Goal: Task Accomplishment & Management: Use online tool/utility

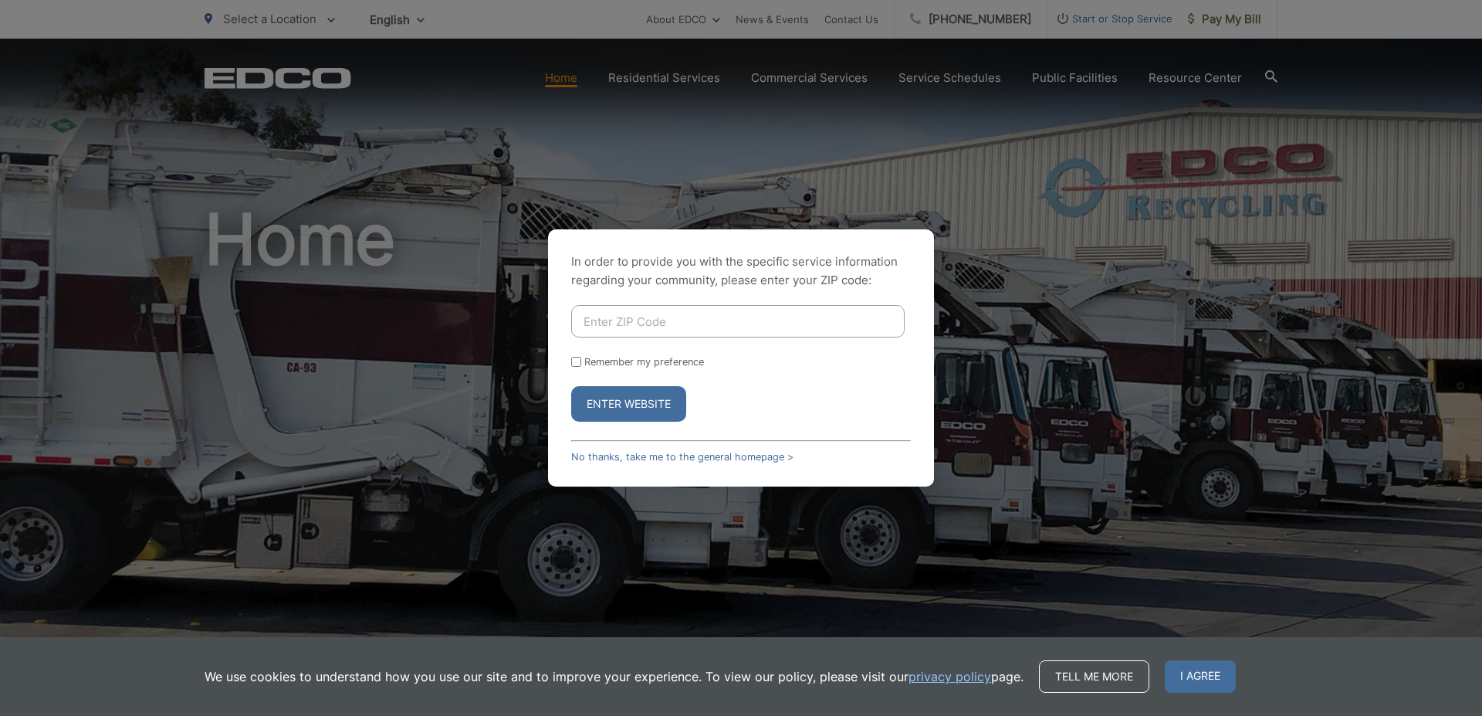
click at [578, 363] on input "Remember my preference" at bounding box center [576, 362] width 10 height 10
click at [576, 362] on input "Remember my preference" at bounding box center [576, 362] width 10 height 10
checkbox input "false"
click at [608, 459] on link "No thanks, take me to the general homepage >" at bounding box center [682, 457] width 222 height 12
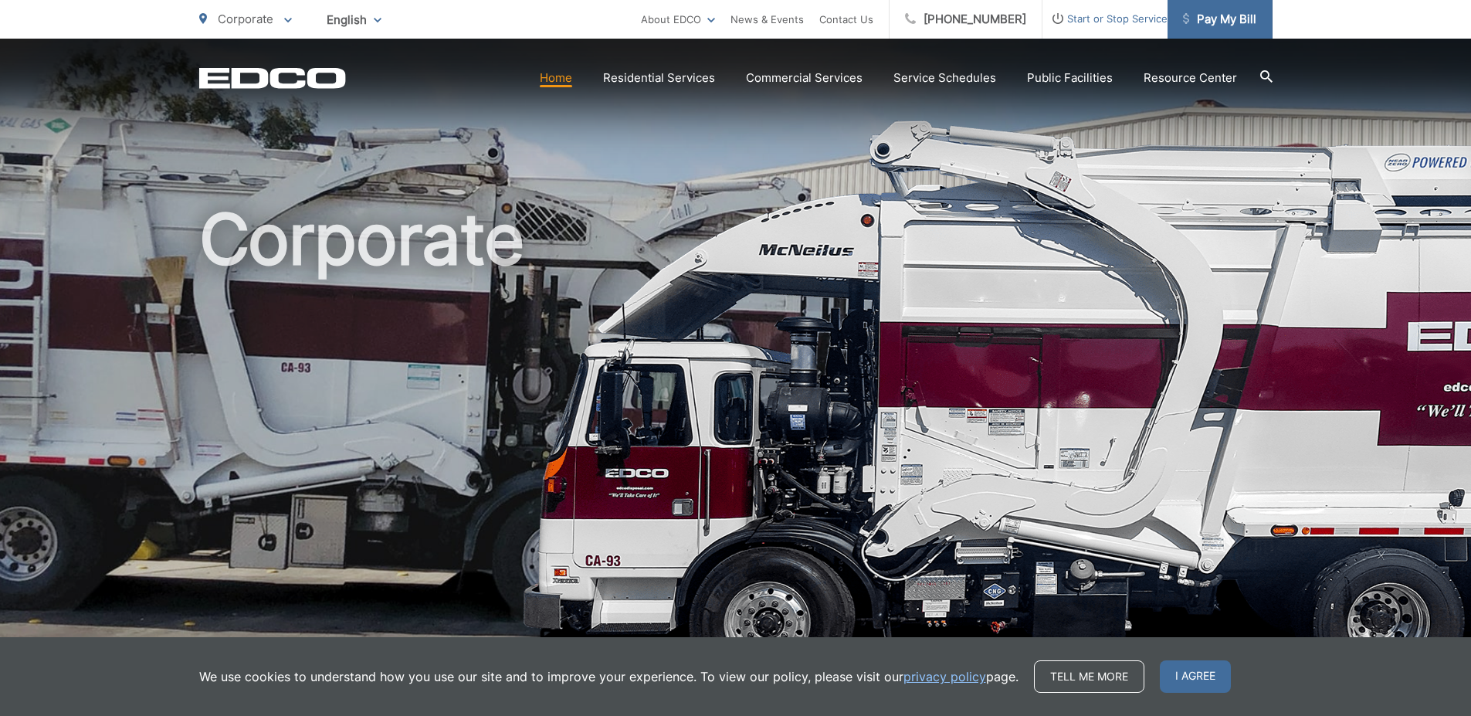
click at [1243, 19] on span "Pay My Bill" at bounding box center [1219, 19] width 73 height 19
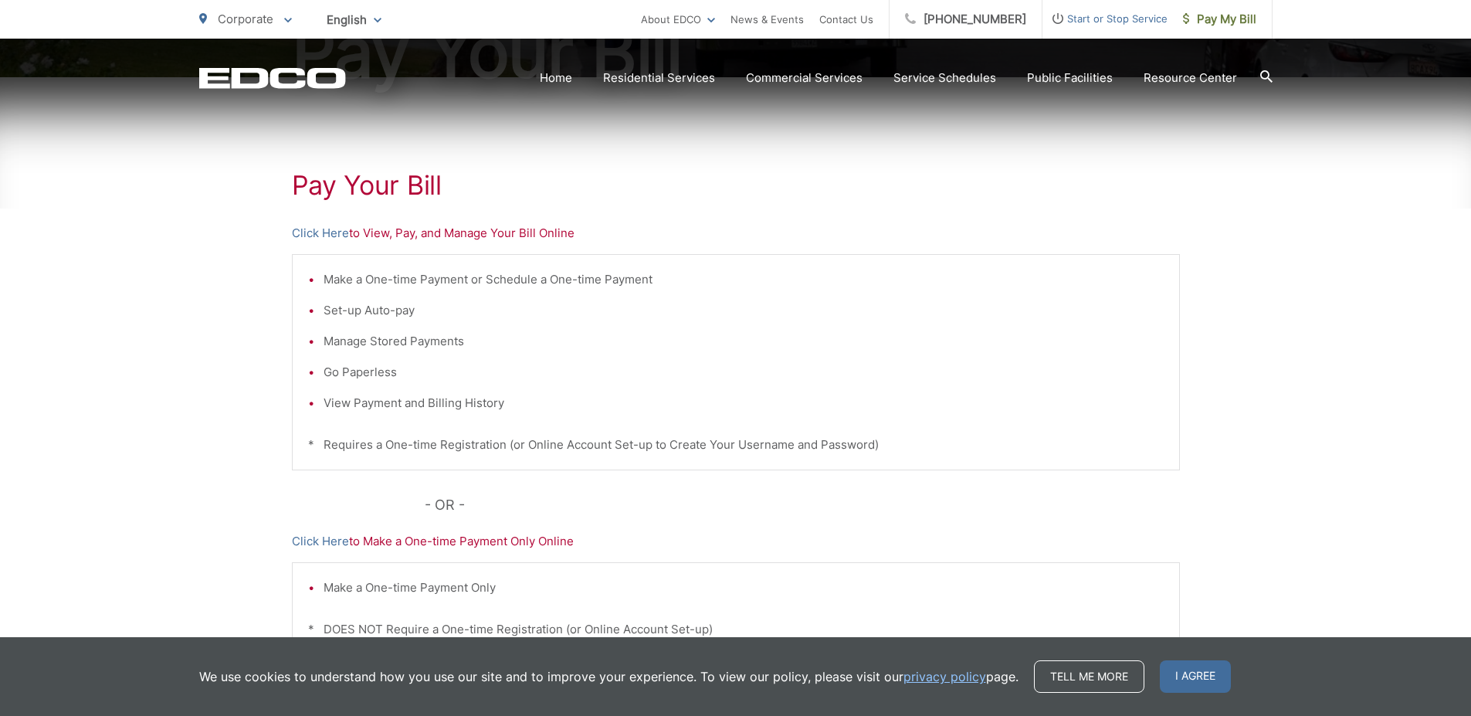
scroll to position [382, 0]
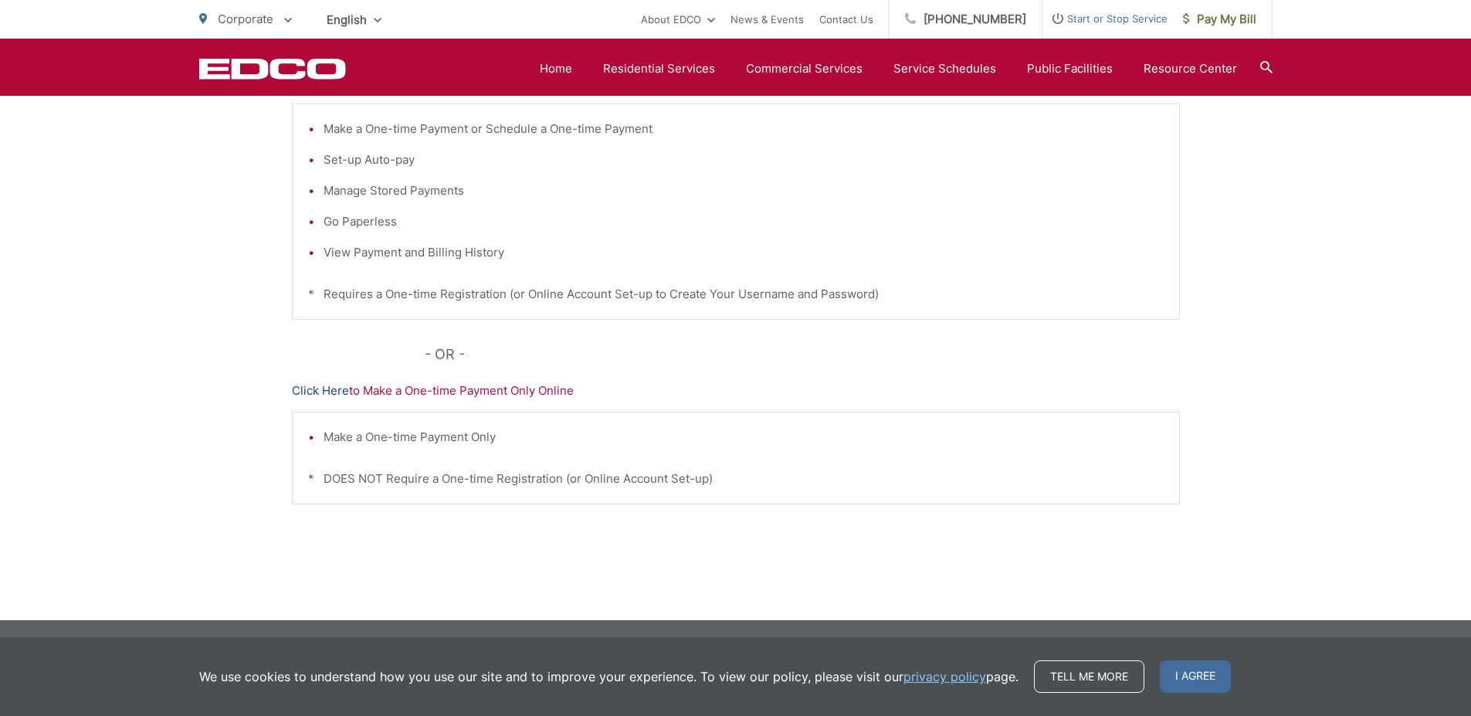
click at [319, 391] on link "Click Here" at bounding box center [320, 390] width 57 height 19
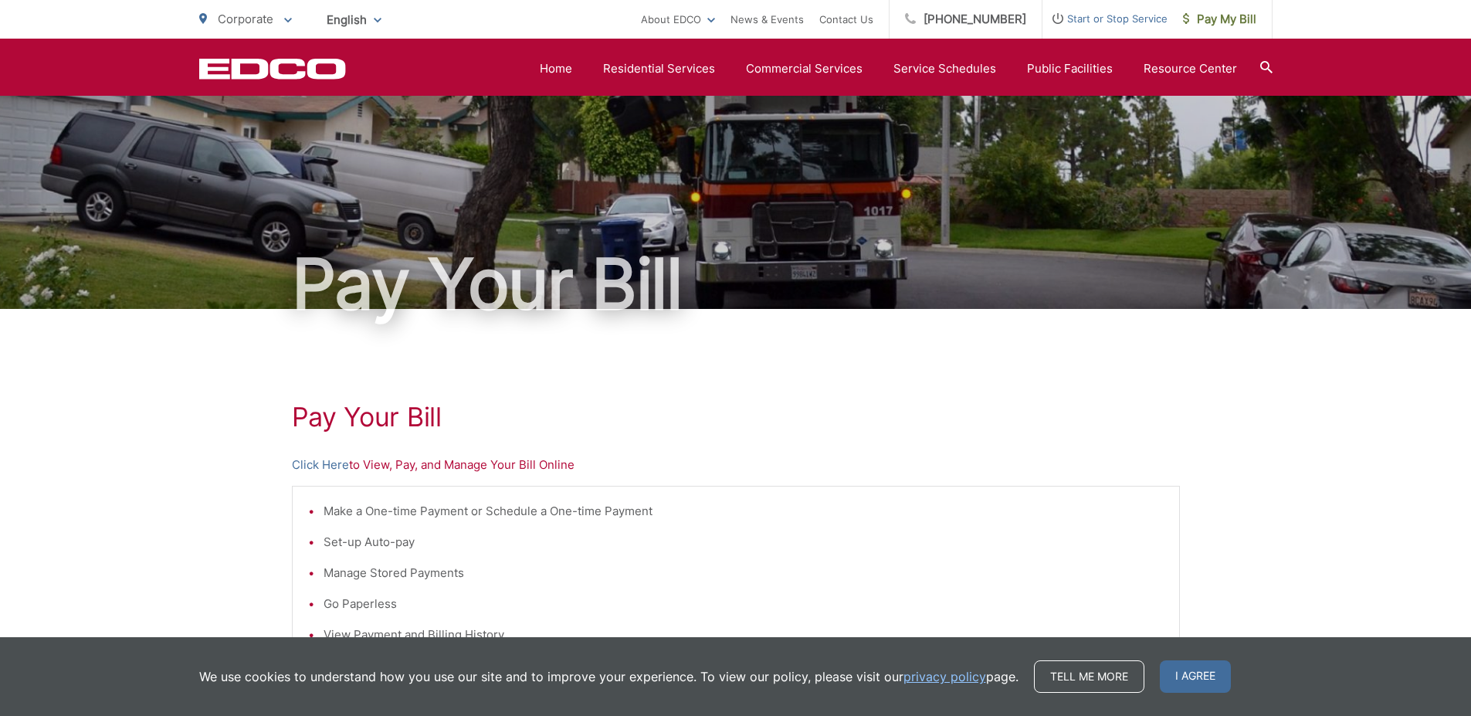
scroll to position [382, 0]
